Goal: Transaction & Acquisition: Purchase product/service

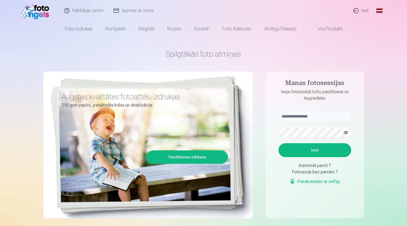
click at [357, 9] on link "Ieiet" at bounding box center [362, 10] width 26 height 21
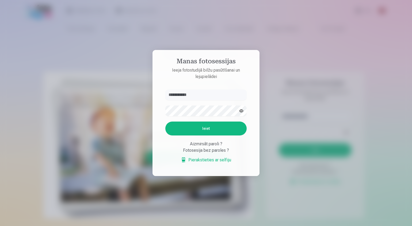
type input "**********"
click at [200, 125] on button "Ieiet" at bounding box center [205, 129] width 81 height 14
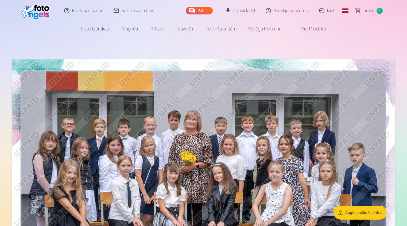
click at [201, 11] on link "Galerija" at bounding box center [199, 10] width 27 height 7
click at [193, 9] on link "Galerija" at bounding box center [199, 10] width 27 height 7
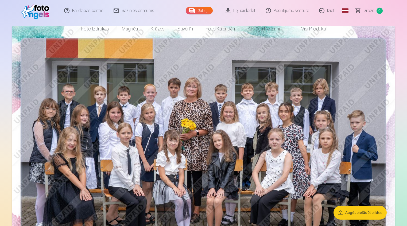
scroll to position [55, 0]
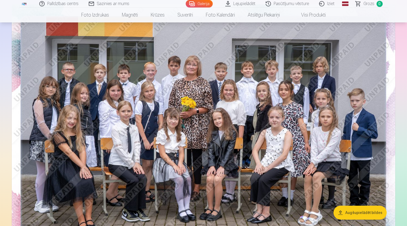
click at [342, 215] on button "Augšupielādēt bildes" at bounding box center [360, 213] width 53 height 14
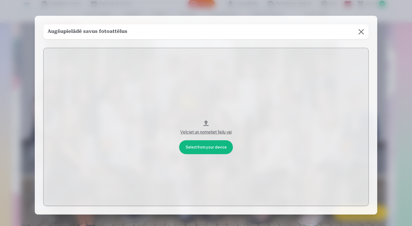
click at [201, 132] on div "Velciet un nometiet failu vai" at bounding box center [206, 132] width 315 height 6
click at [204, 122] on button "Velciet un nometiet failu vai" at bounding box center [205, 127] width 325 height 158
click at [196, 147] on button "Velciet un nometiet failu vai" at bounding box center [205, 127] width 325 height 158
click at [359, 29] on button at bounding box center [361, 31] width 15 height 15
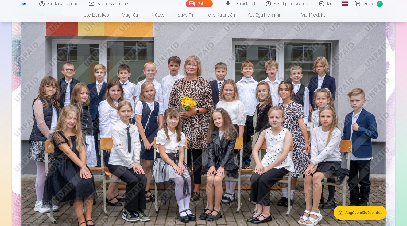
scroll to position [0, 0]
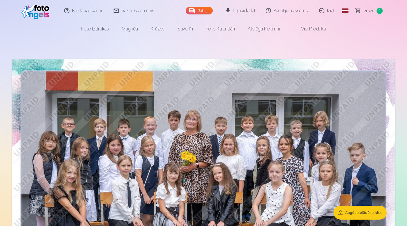
click at [309, 29] on link "Visi produkti" at bounding box center [309, 28] width 46 height 15
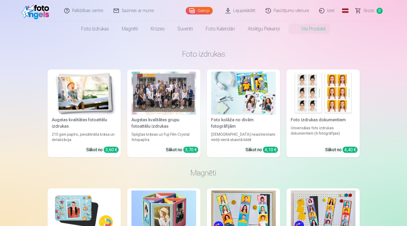
click at [156, 89] on div at bounding box center [164, 93] width 65 height 43
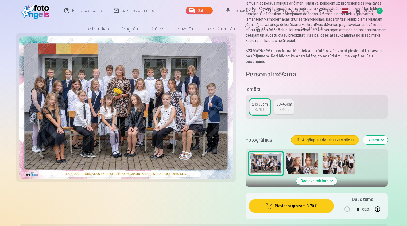
scroll to position [82, 0]
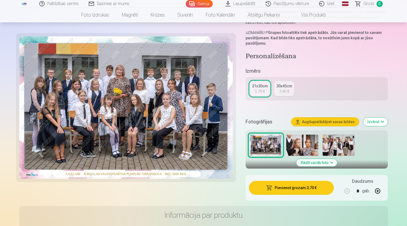
click at [183, 103] on img at bounding box center [126, 107] width 214 height 143
click at [316, 135] on img at bounding box center [302, 145] width 32 height 21
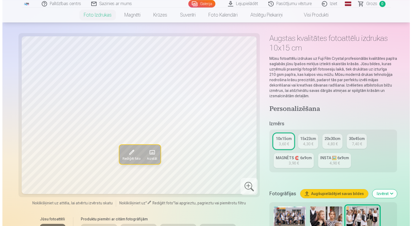
scroll to position [27, 0]
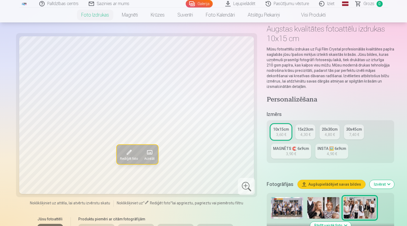
click at [308, 197] on img at bounding box center [324, 207] width 32 height 21
click at [125, 154] on span at bounding box center [129, 152] width 9 height 9
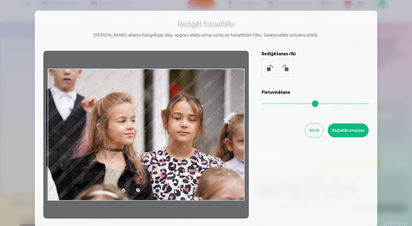
drag, startPoint x: 140, startPoint y: 90, endPoint x: 80, endPoint y: 87, distance: 60.5
click at [80, 87] on div at bounding box center [145, 135] width 205 height 168
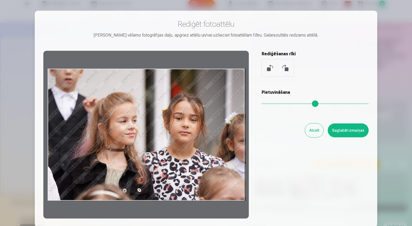
drag, startPoint x: 82, startPoint y: 87, endPoint x: 174, endPoint y: 87, distance: 92.8
click at [173, 86] on div at bounding box center [145, 135] width 205 height 168
drag, startPoint x: 161, startPoint y: 114, endPoint x: 165, endPoint y: 177, distance: 62.9
click at [165, 177] on div at bounding box center [145, 135] width 205 height 168
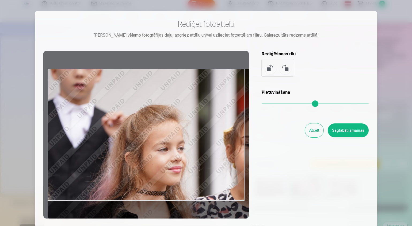
drag, startPoint x: 263, startPoint y: 104, endPoint x: 285, endPoint y: 109, distance: 22.5
click at [285, 104] on input "range" at bounding box center [315, 103] width 107 height 1
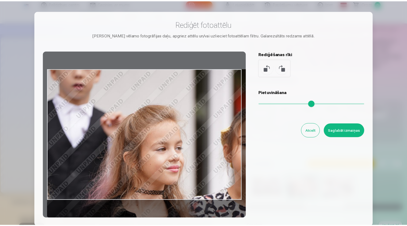
scroll to position [34, 0]
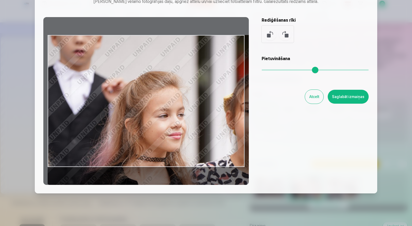
click at [266, 71] on div "Pietuvināšana" at bounding box center [315, 66] width 107 height 21
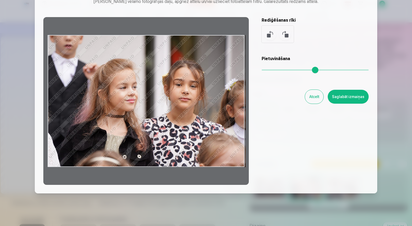
drag, startPoint x: 286, startPoint y: 70, endPoint x: 251, endPoint y: 70, distance: 35.0
type input "*"
click at [262, 70] on input "range" at bounding box center [315, 70] width 107 height 1
click at [315, 95] on button "Atcelt" at bounding box center [314, 97] width 18 height 14
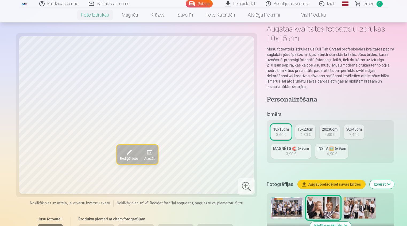
click at [344, 197] on img at bounding box center [360, 207] width 32 height 21
click at [308, 197] on img at bounding box center [324, 207] width 32 height 21
click at [271, 197] on img at bounding box center [287, 207] width 32 height 21
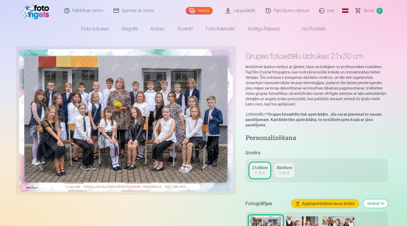
click at [156, 103] on img at bounding box center [126, 120] width 214 height 143
click at [308, 217] on img at bounding box center [302, 227] width 32 height 21
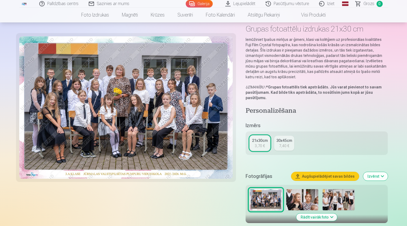
scroll to position [109, 0]
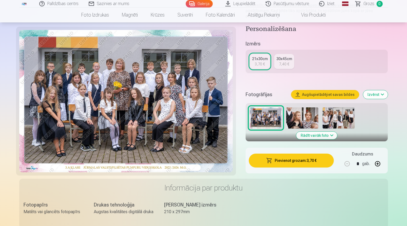
click at [310, 154] on button "Pievienot grozam : 3,70 €" at bounding box center [291, 161] width 85 height 14
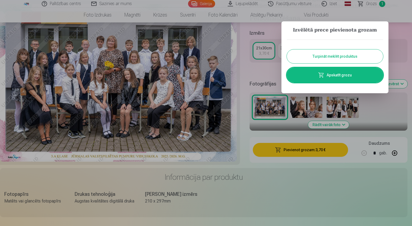
click at [314, 56] on button "Turpināt meklēt produktus" at bounding box center [335, 56] width 96 height 14
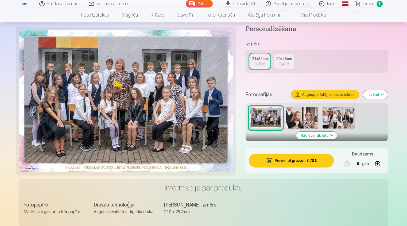
click at [303, 108] on img at bounding box center [302, 118] width 32 height 21
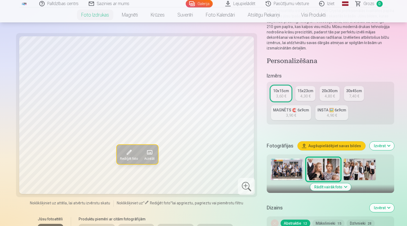
scroll to position [82, 0]
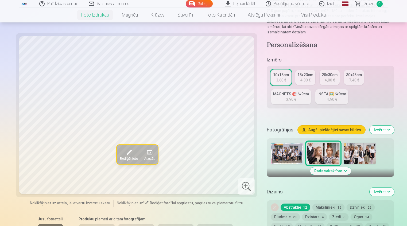
click at [338, 167] on button "Rādīt vairāk foto" at bounding box center [330, 170] width 41 height 7
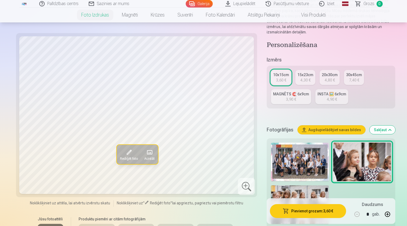
click at [301, 209] on button "Pievienot grozam : 3,60 €" at bounding box center [308, 211] width 76 height 14
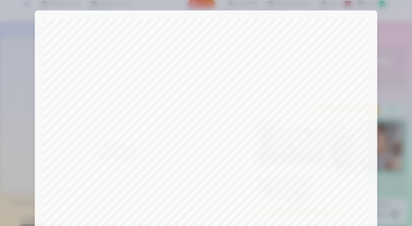
scroll to position [0, 0]
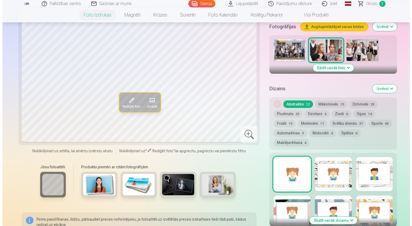
scroll to position [218, 0]
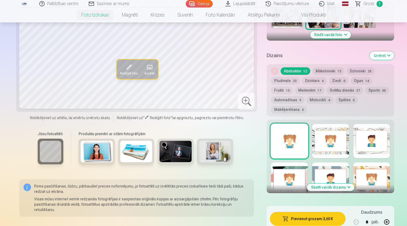
click at [278, 124] on div at bounding box center [289, 141] width 37 height 34
click at [305, 212] on button "Pievienot grozam : 3,60 €" at bounding box center [307, 219] width 75 height 14
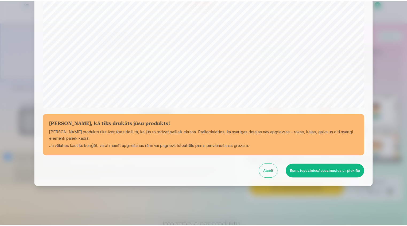
scroll to position [159, 0]
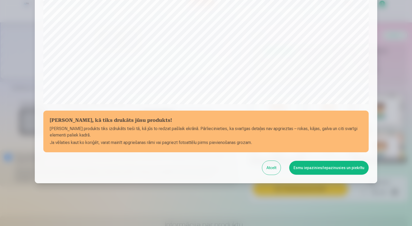
click at [311, 171] on button "Esmu iepazinies/iepazinusies un piekrītu" at bounding box center [328, 168] width 79 height 14
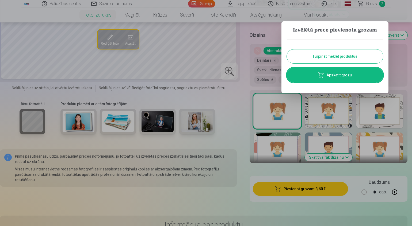
click at [346, 53] on button "Turpināt meklēt produktus" at bounding box center [335, 56] width 96 height 14
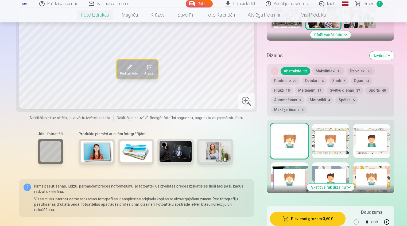
scroll to position [109, 0]
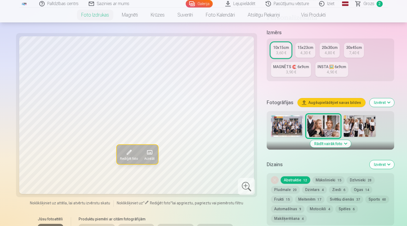
click at [344, 116] on img at bounding box center [360, 126] width 32 height 21
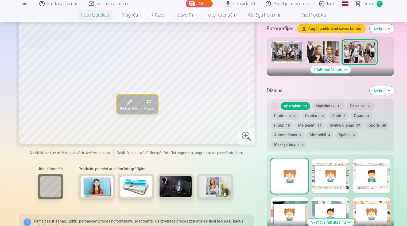
scroll to position [191, 0]
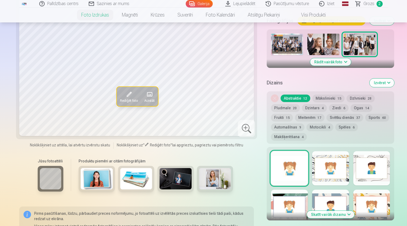
click at [289, 151] on div at bounding box center [289, 168] width 37 height 34
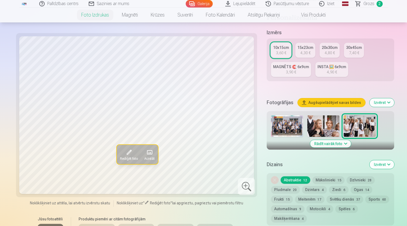
scroll to position [218, 0]
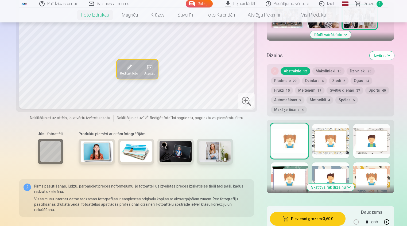
click at [336, 124] on div at bounding box center [330, 141] width 37 height 34
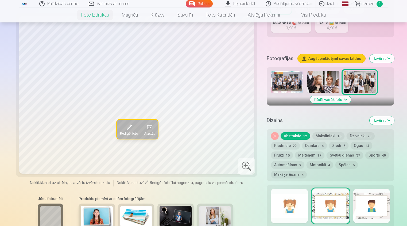
scroll to position [164, 0]
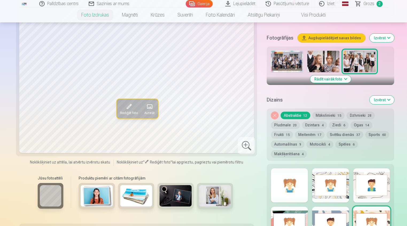
scroll to position [191, 0]
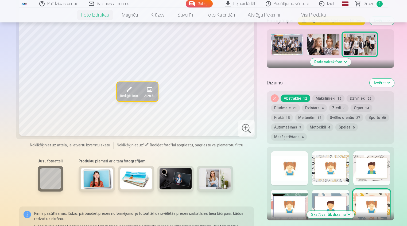
click at [338, 211] on button "Skatīt vairāk dizainu" at bounding box center [331, 214] width 48 height 7
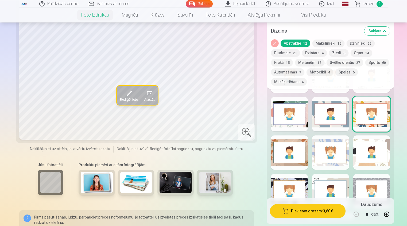
scroll to position [273, 0]
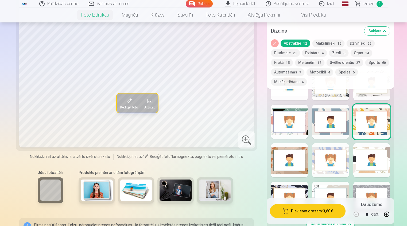
click at [289, 182] on div at bounding box center [289, 199] width 37 height 34
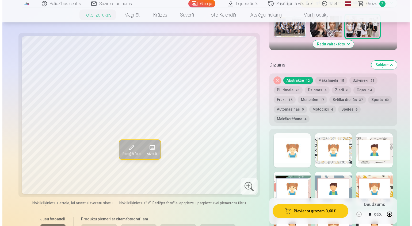
scroll to position [218, 0]
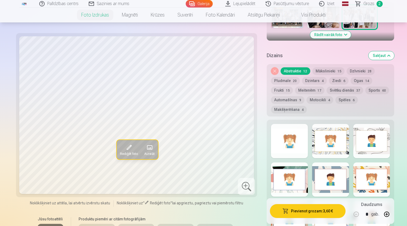
click at [302, 209] on button "Pievienot grozam : 3,60 €" at bounding box center [307, 211] width 75 height 14
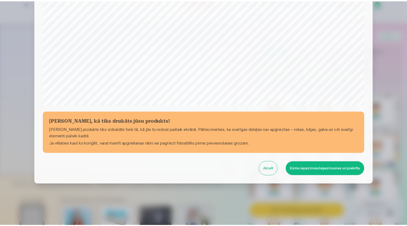
scroll to position [159, 0]
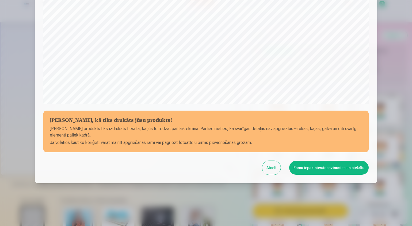
click at [320, 170] on button "Esmu iepazinies/iepazinusies un piekrītu" at bounding box center [328, 168] width 79 height 14
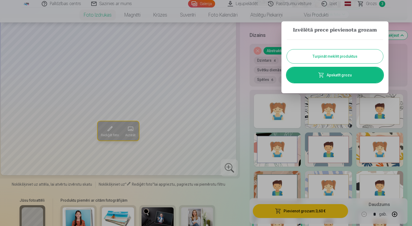
click at [338, 76] on link "Apskatīt grozu" at bounding box center [335, 75] width 96 height 15
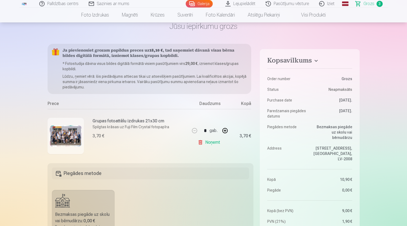
scroll to position [27, 0]
click at [370, 5] on span "Grozs" at bounding box center [369, 4] width 11 height 6
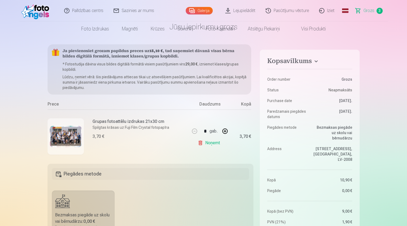
scroll to position [0, 0]
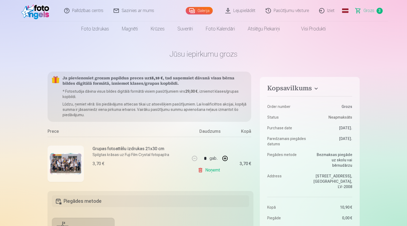
click at [368, 9] on span "Grozs" at bounding box center [369, 10] width 11 height 6
click at [381, 8] on span "3" at bounding box center [380, 11] width 6 height 6
click at [381, 8] on link "Grozs 3" at bounding box center [369, 10] width 37 height 21
click at [236, 9] on link "Lejupielādēt" at bounding box center [241, 10] width 40 height 21
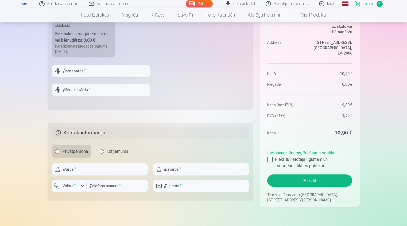
scroll to position [218, 0]
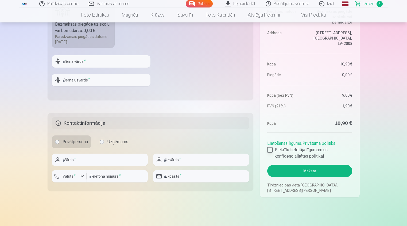
click at [272, 150] on div at bounding box center [269, 149] width 5 height 5
click at [302, 170] on button "Maksāt" at bounding box center [309, 171] width 85 height 12
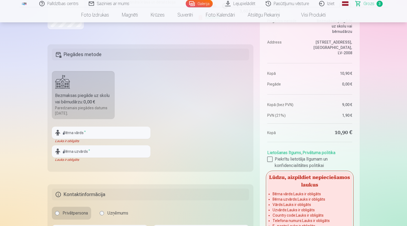
scroll to position [136, 0]
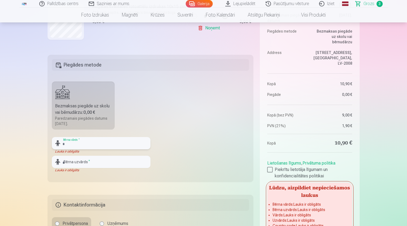
click at [90, 143] on input "text" at bounding box center [101, 143] width 99 height 12
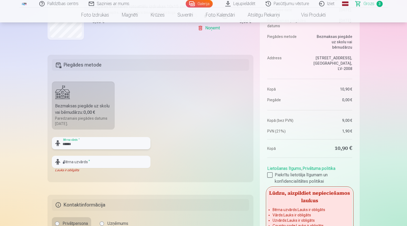
type input "******"
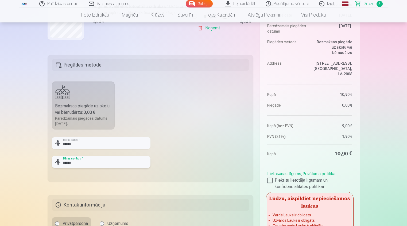
type input "******"
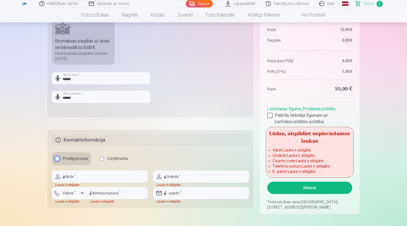
scroll to position [218, 0]
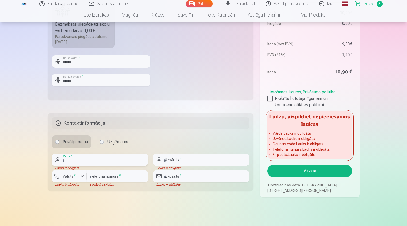
click at [93, 160] on input "text" at bounding box center [100, 160] width 96 height 12
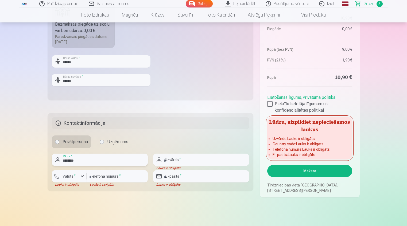
type input "********"
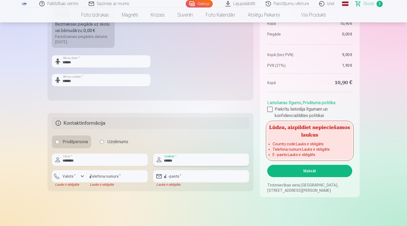
type input "******"
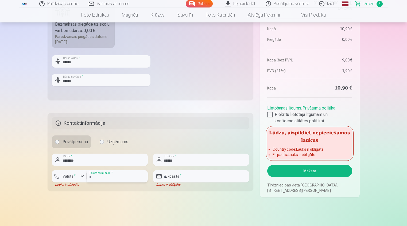
type input "********"
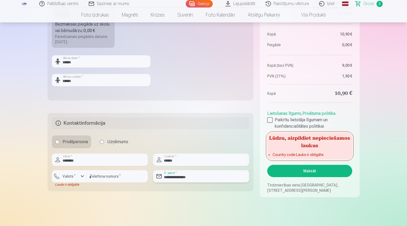
type input "**********"
click at [312, 175] on button "Maksāt" at bounding box center [309, 171] width 85 height 12
click at [305, 174] on button "Maksāt" at bounding box center [309, 171] width 85 height 12
click at [70, 178] on label "Valsts *" at bounding box center [68, 176] width 17 height 5
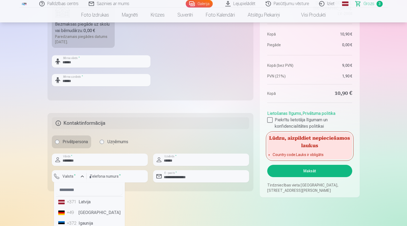
click at [77, 202] on li "+371 Latvija" at bounding box center [89, 202] width 67 height 11
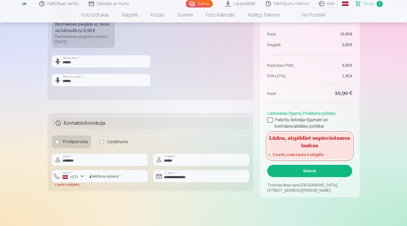
click at [306, 173] on button "Maksāt" at bounding box center [309, 171] width 85 height 12
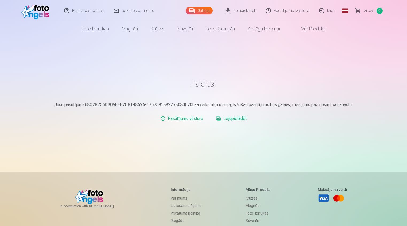
click at [322, 10] on link "Iziet" at bounding box center [328, 10] width 26 height 21
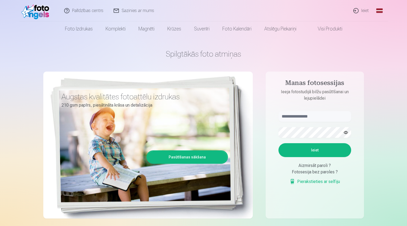
click at [356, 9] on link "Ieiet" at bounding box center [362, 10] width 26 height 21
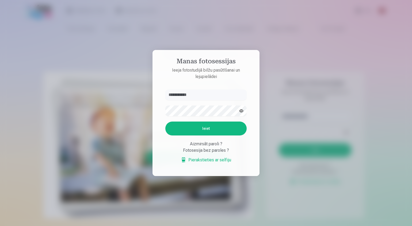
type input "**********"
click at [208, 130] on button "Ieiet" at bounding box center [205, 129] width 81 height 14
